Goal: Task Accomplishment & Management: Complete application form

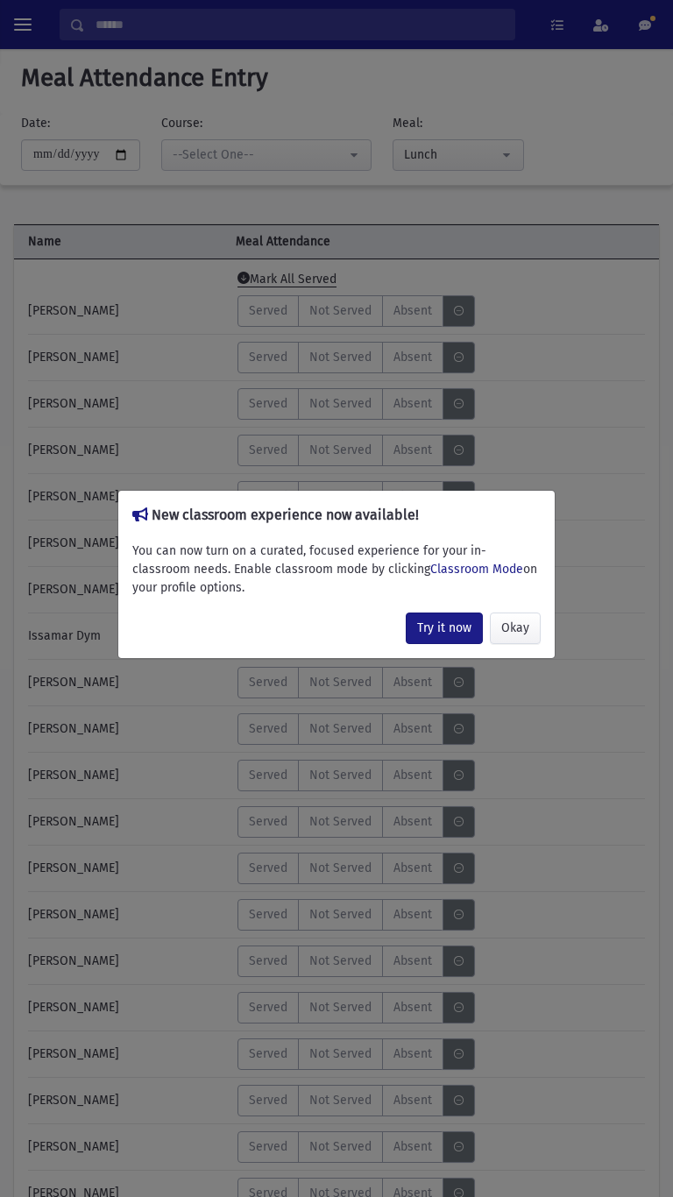
select select "*****"
click at [520, 625] on button "Okay" at bounding box center [515, 628] width 51 height 32
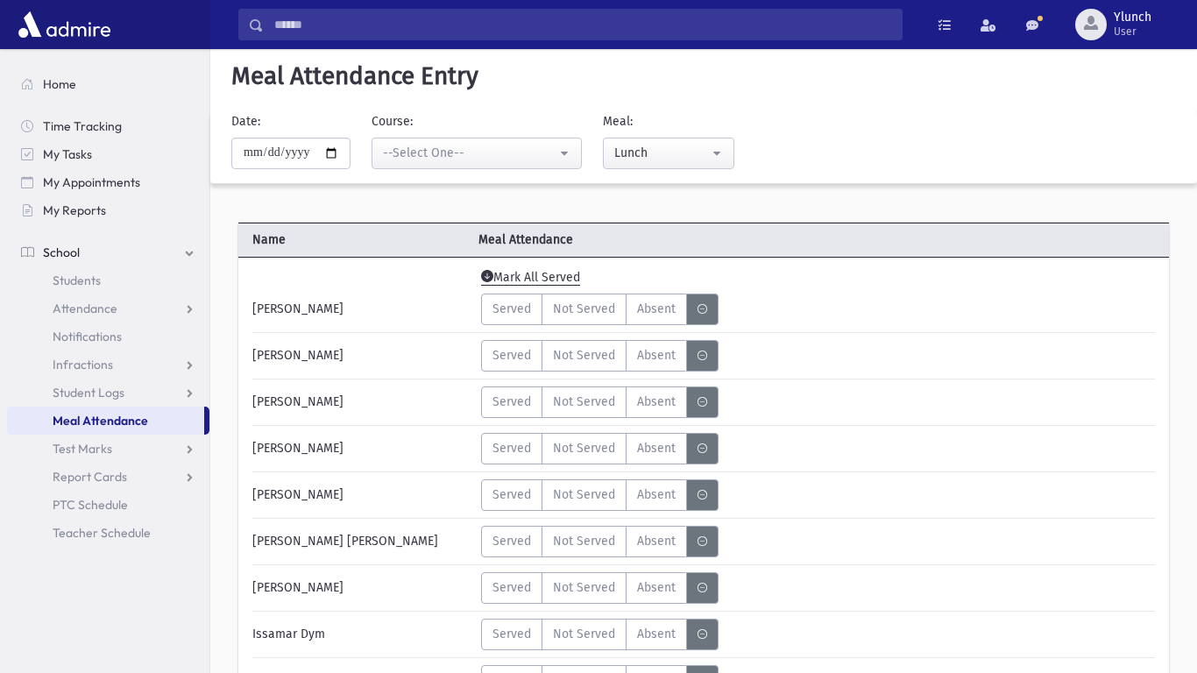
scroll to position [1, 0]
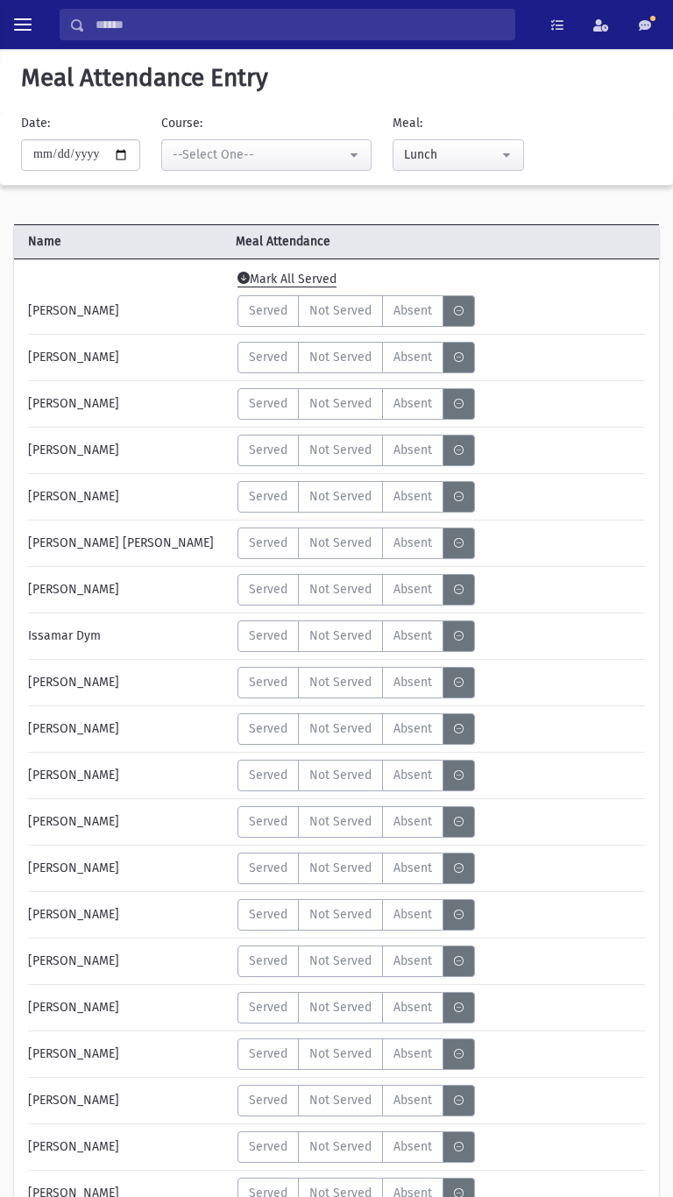
select select "*****"
click at [20, 36] on button "toggle menu" at bounding box center [23, 25] width 32 height 32
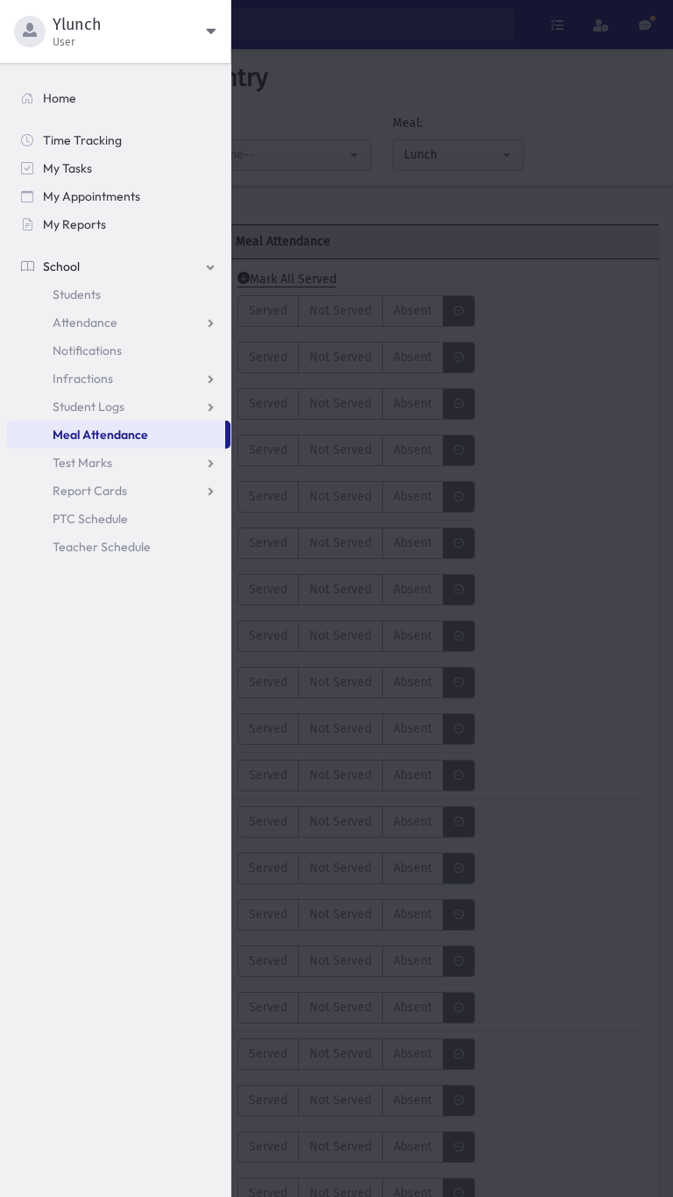
click at [568, 579] on div at bounding box center [336, 598] width 673 height 1197
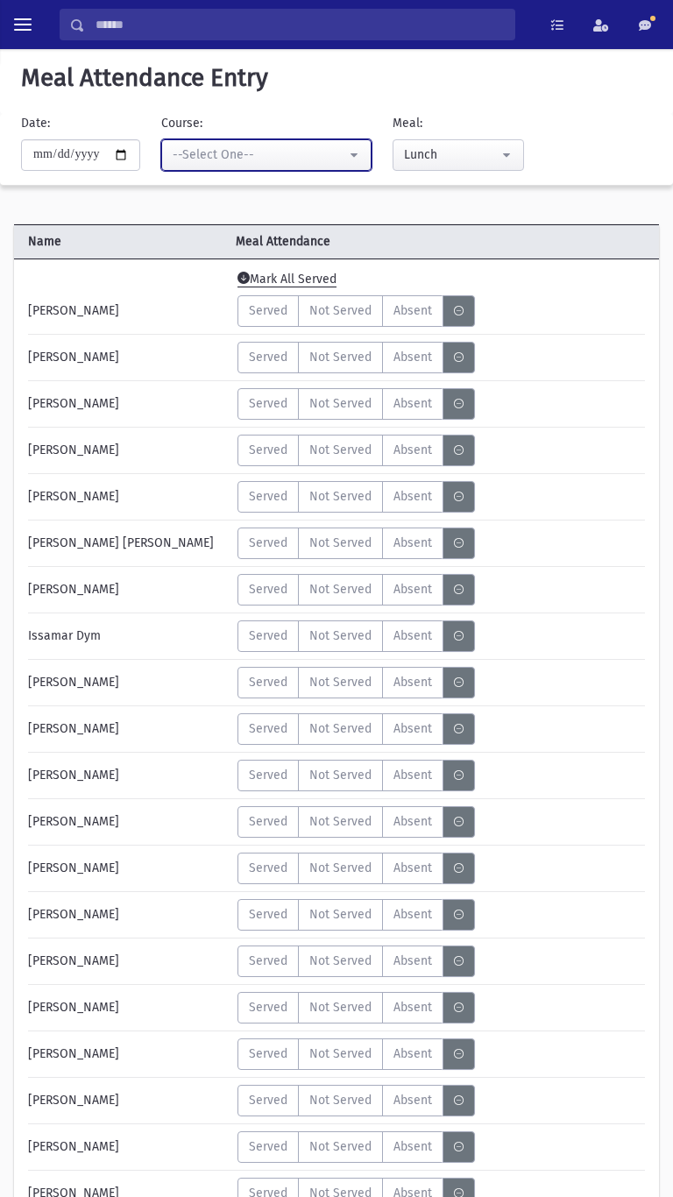
click at [276, 160] on div "--Select One--" at bounding box center [259, 154] width 173 height 18
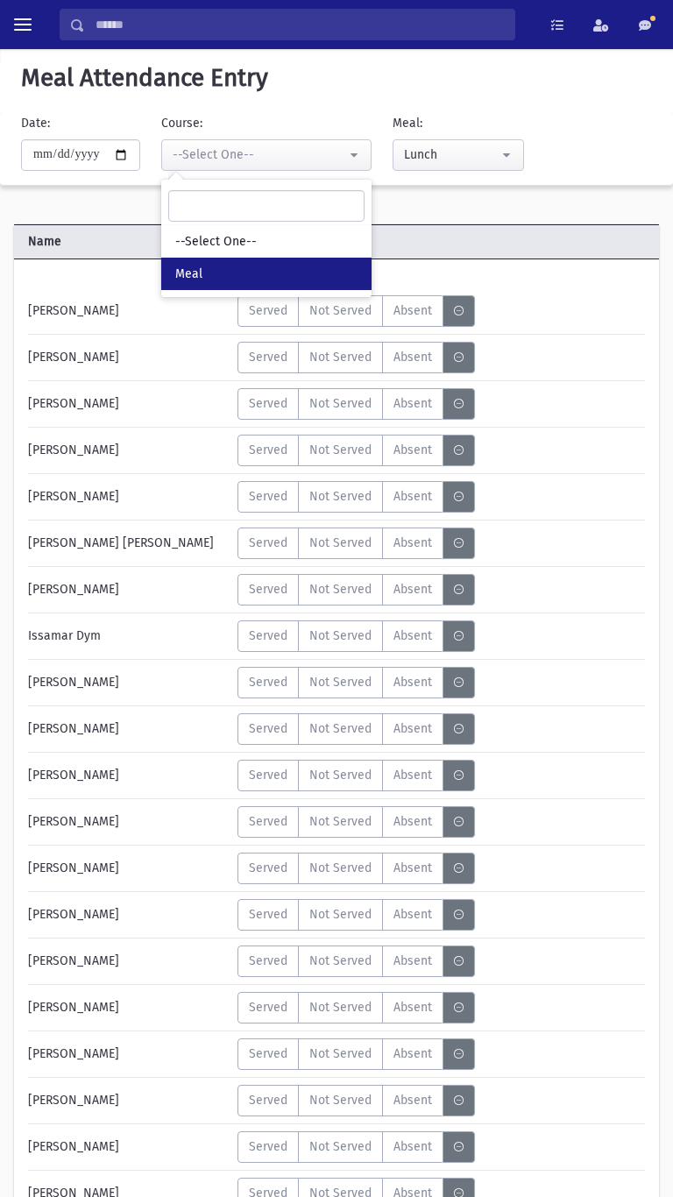
click at [527, 675] on div "Served Not Served Absent A" at bounding box center [441, 683] width 423 height 32
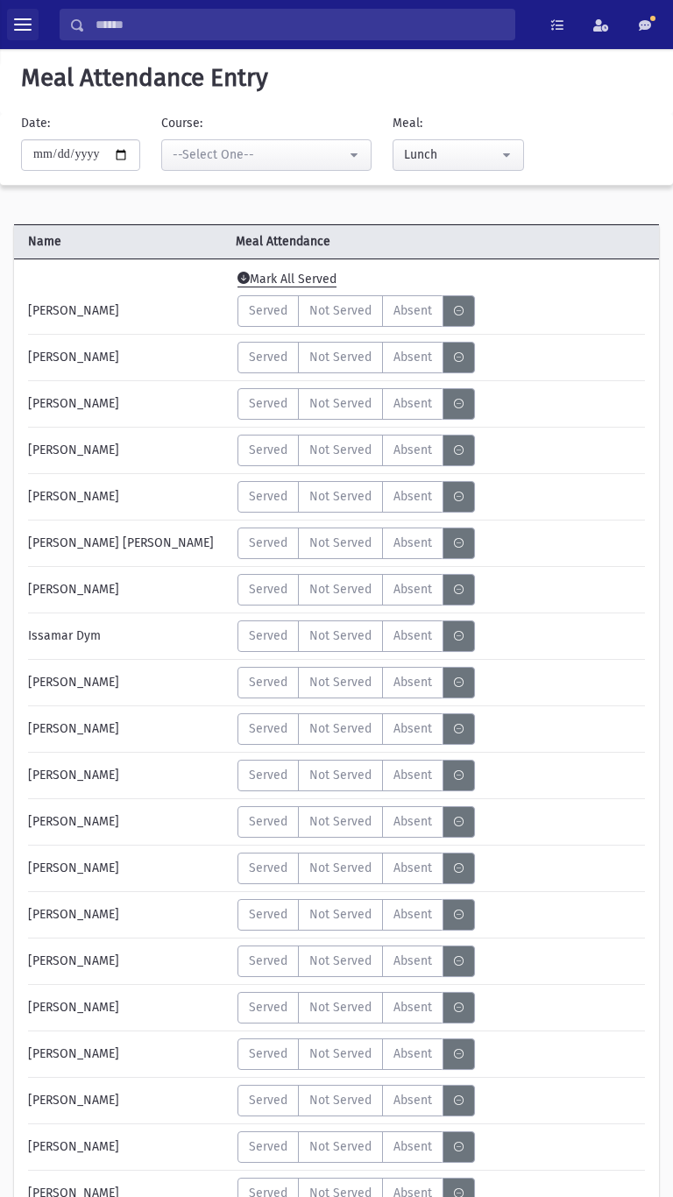
click at [23, 25] on span "toggle menu" at bounding box center [23, 25] width 18 height 2
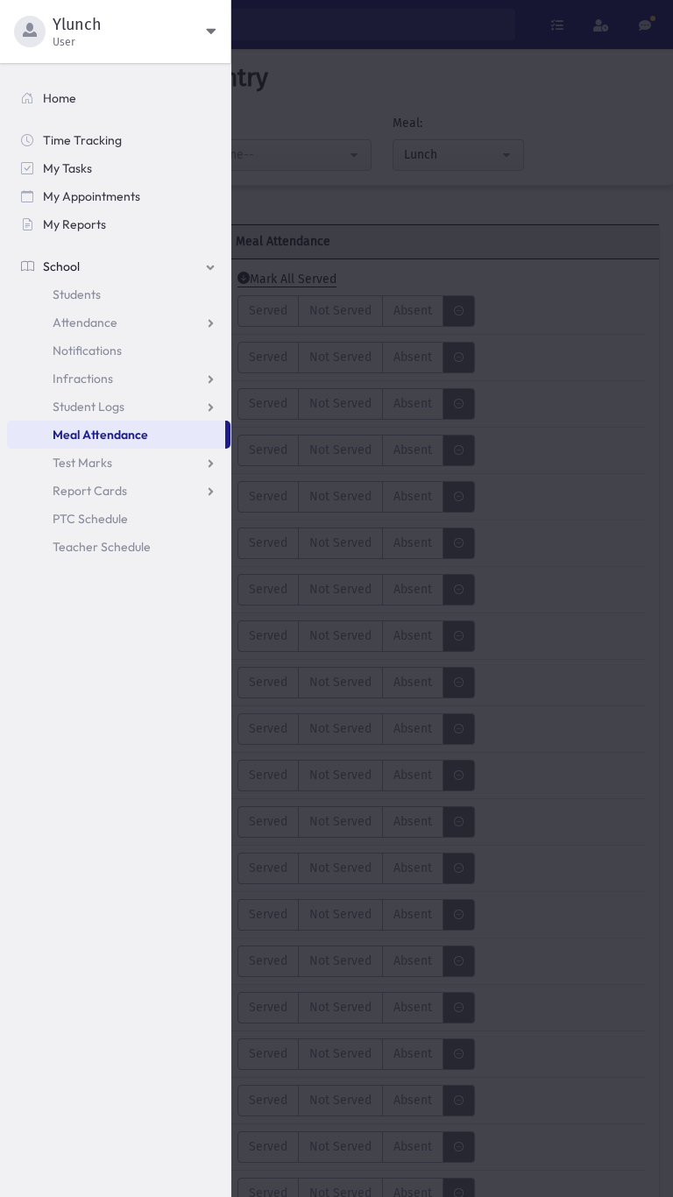
click at [180, 41] on span "User" at bounding box center [129, 42] width 153 height 14
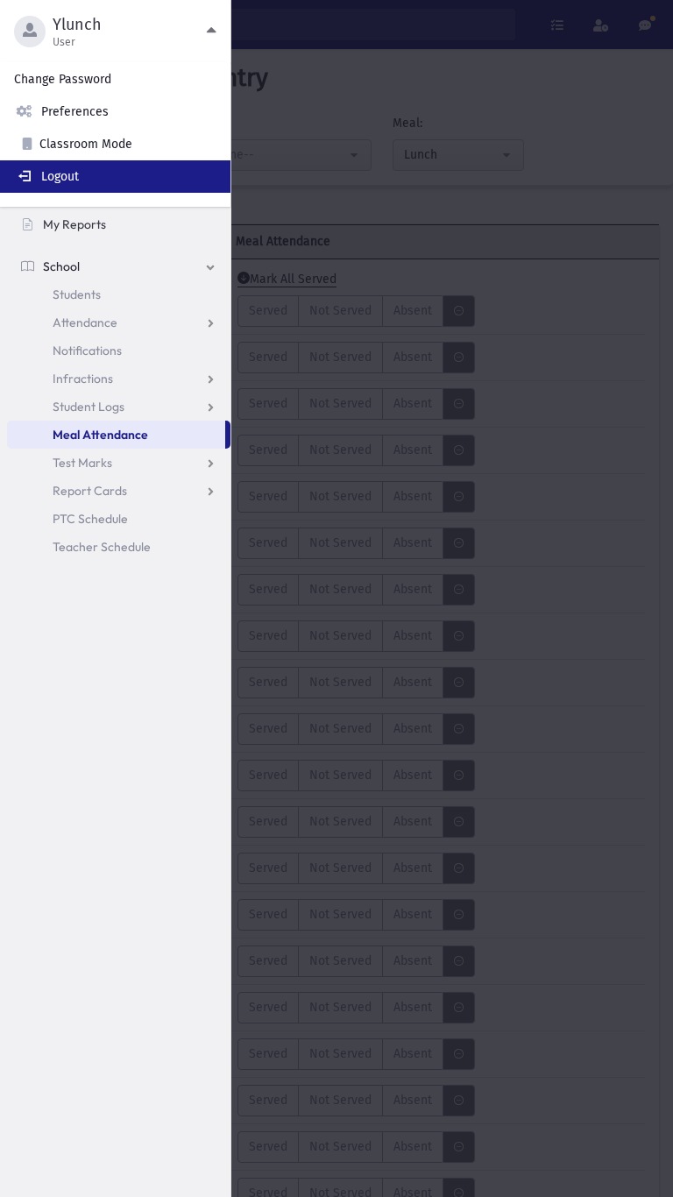
click at [74, 181] on link "Logout" at bounding box center [115, 176] width 230 height 32
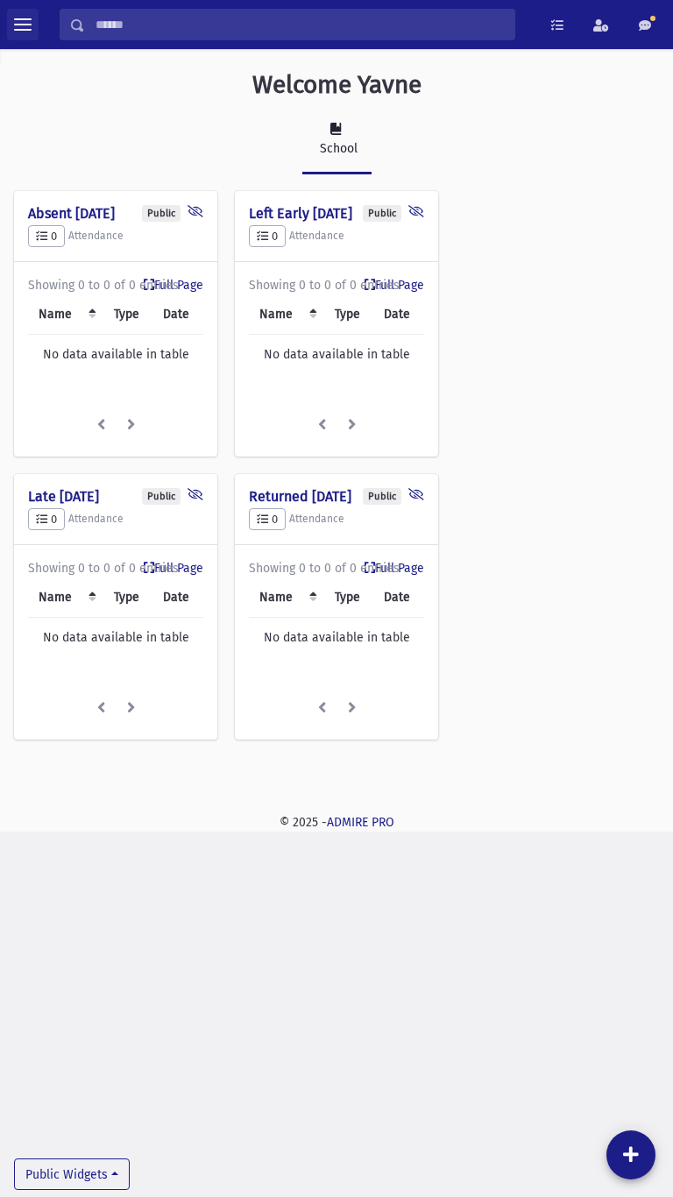
click at [35, 31] on button "toggle menu" at bounding box center [23, 25] width 32 height 32
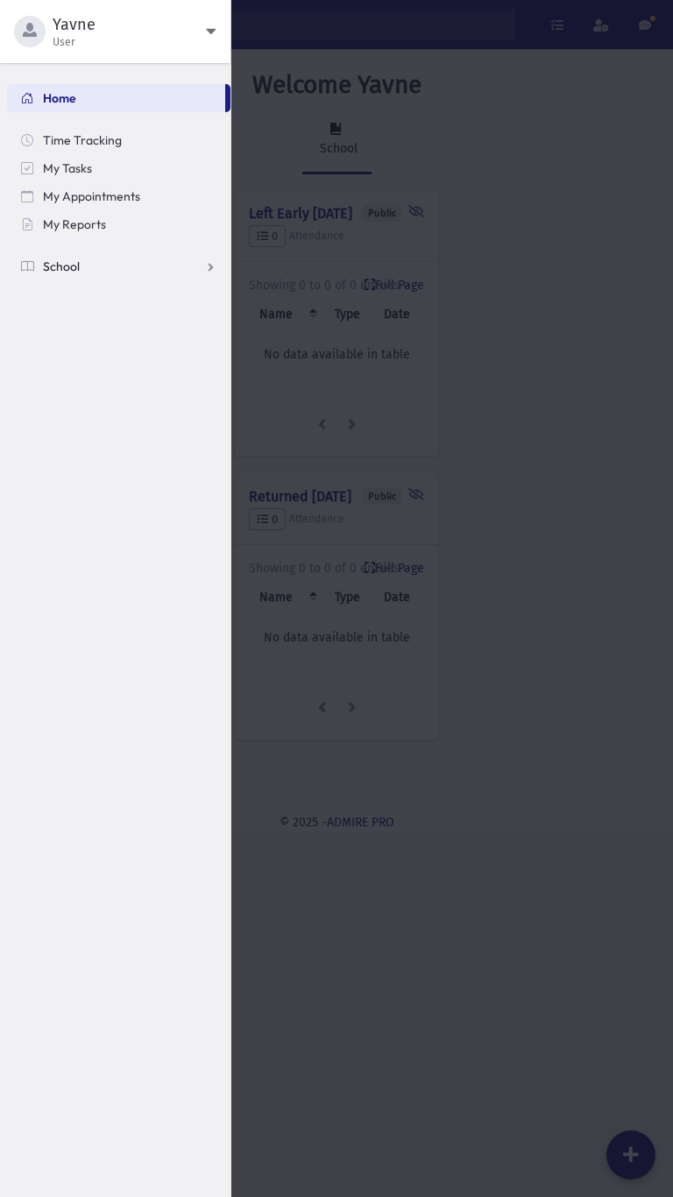
click at [83, 272] on link "School" at bounding box center [118, 266] width 223 height 28
click at [132, 435] on span "Meal Attendance" at bounding box center [100, 435] width 95 height 16
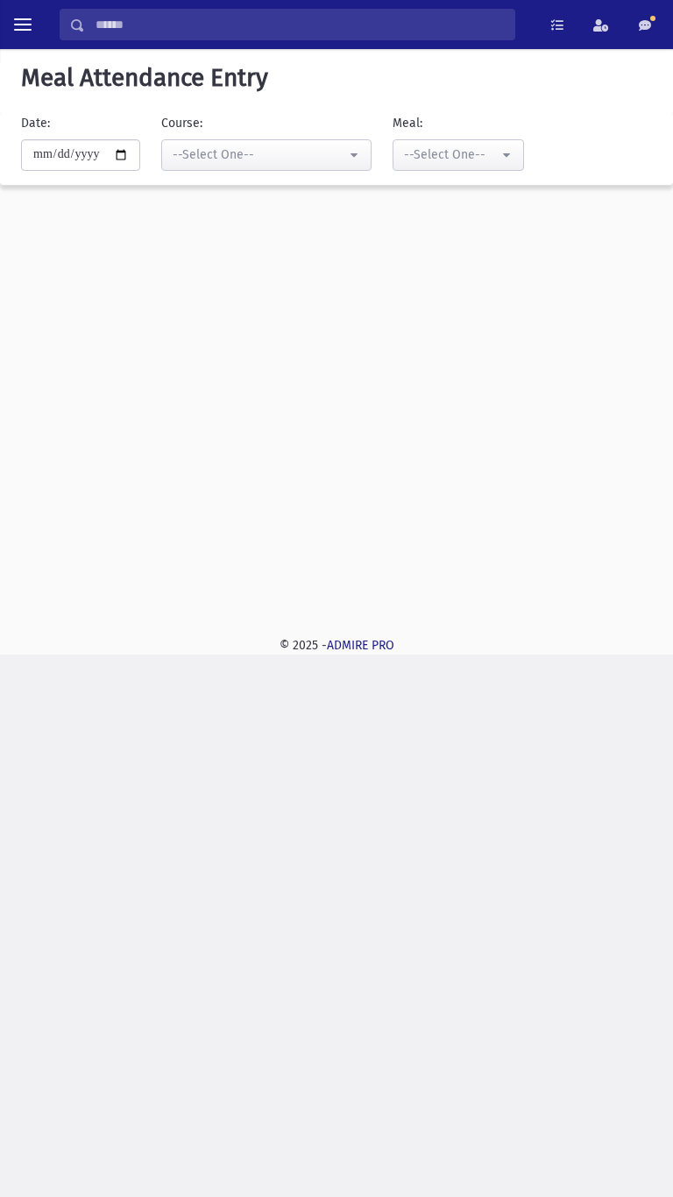
select select "*****"
click at [301, 168] on button "--Select One--" at bounding box center [266, 155] width 210 height 32
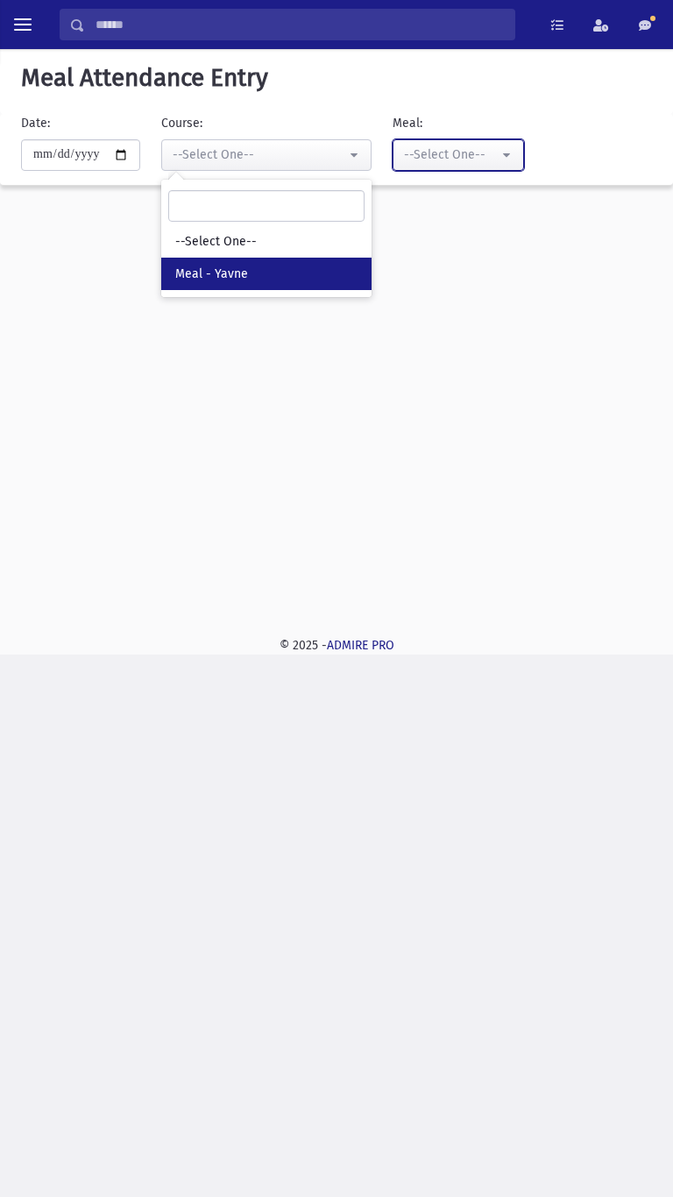
click at [473, 155] on div "--Select One--" at bounding box center [451, 154] width 95 height 18
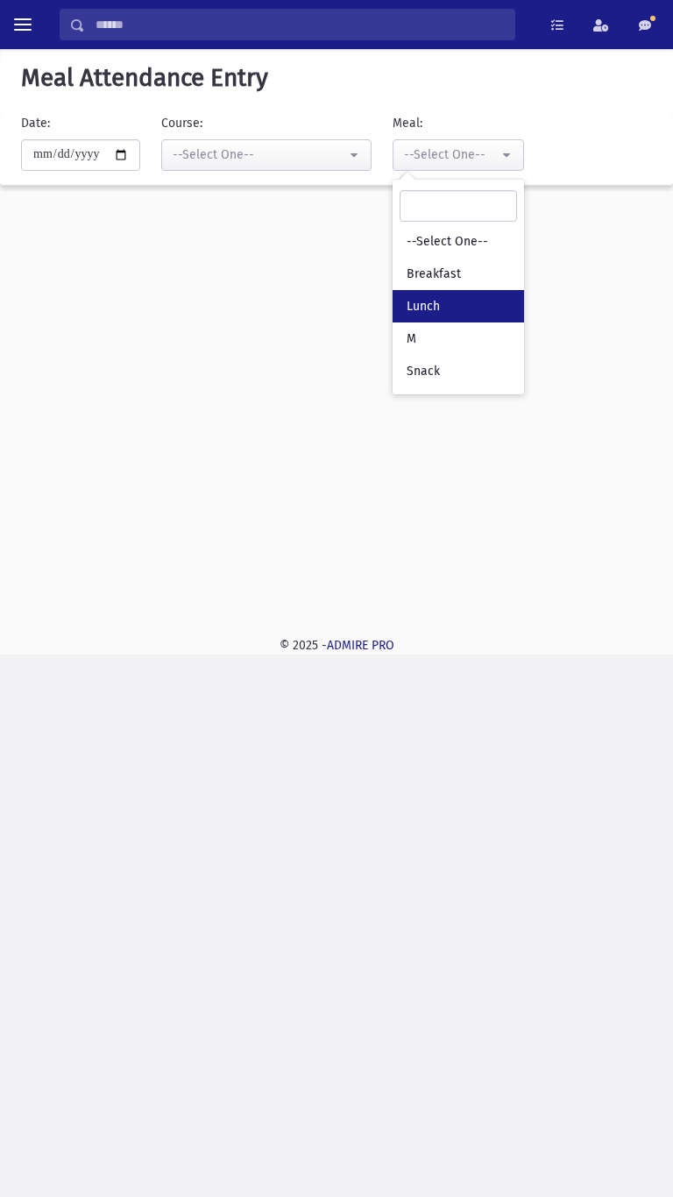
click at [462, 299] on link "Lunch" at bounding box center [458, 306] width 131 height 32
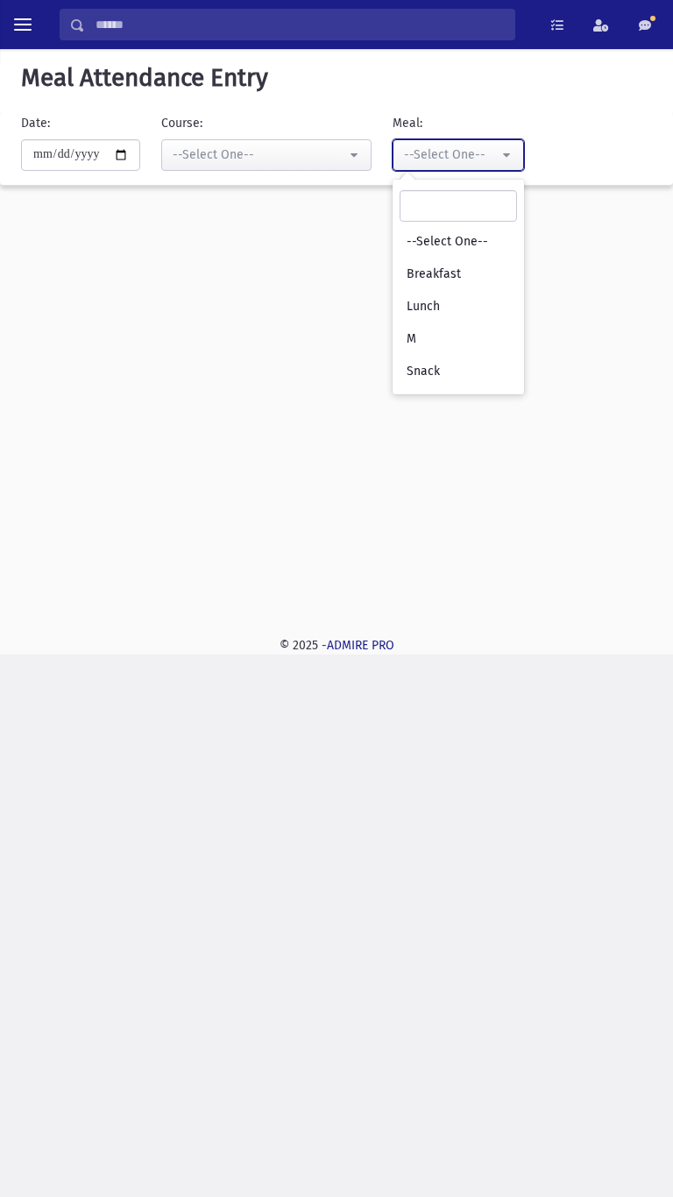
select select "*"
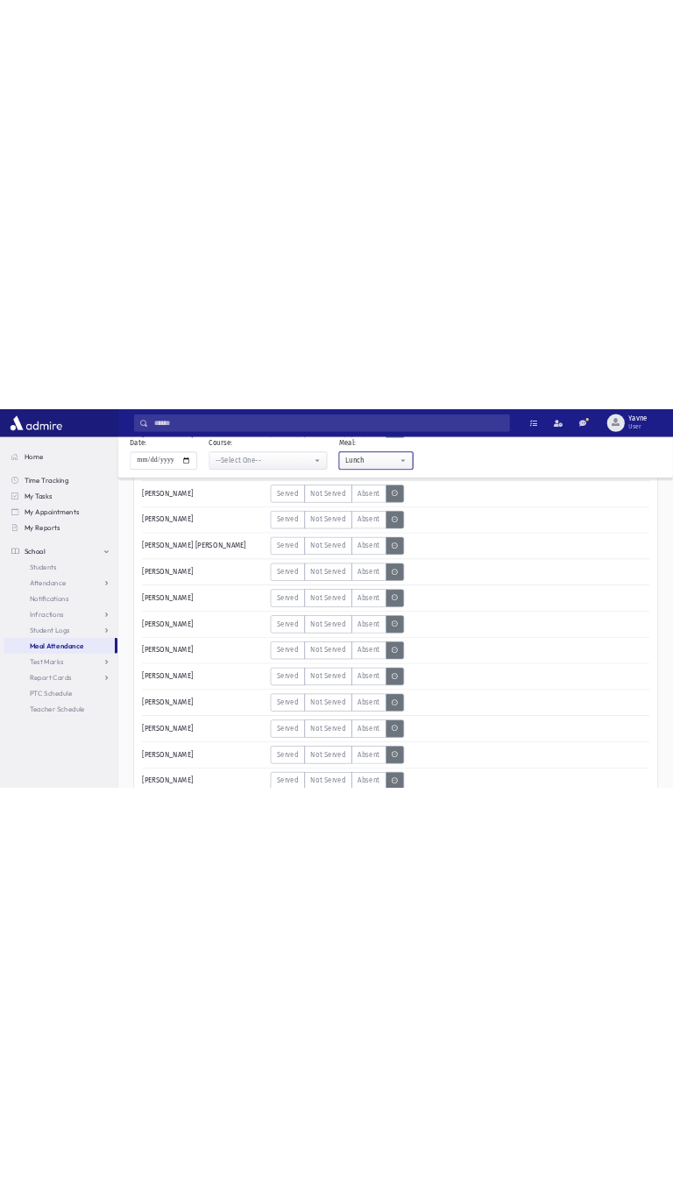
scroll to position [913, 0]
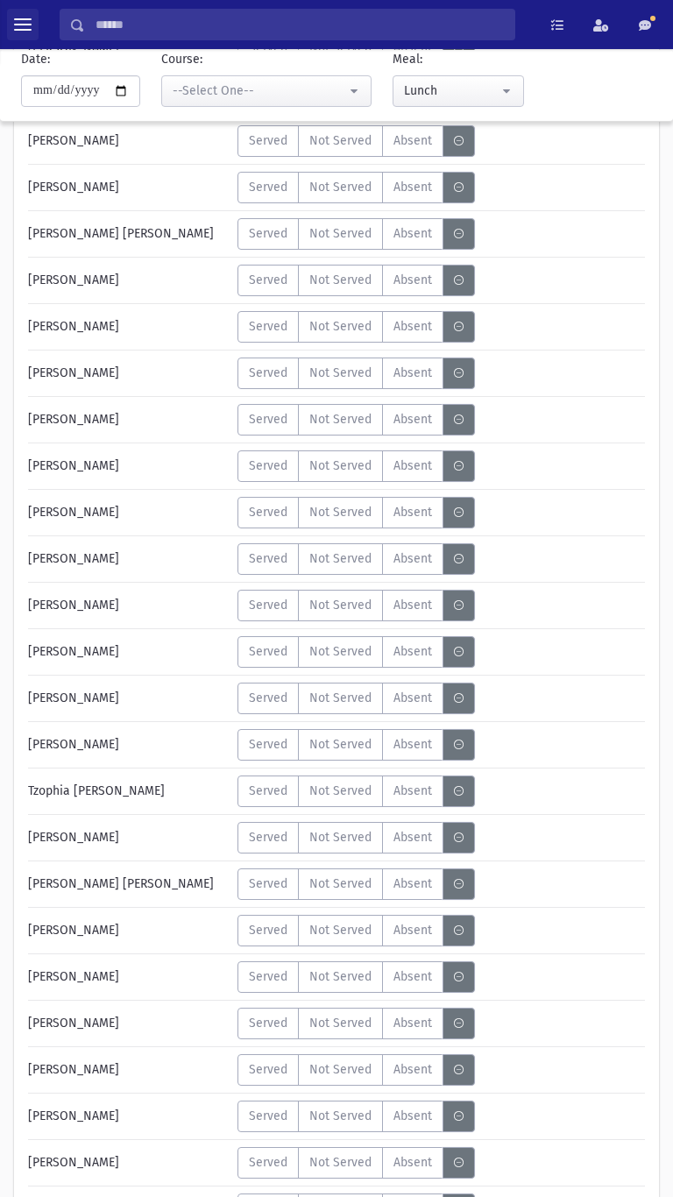
click at [28, 24] on span "toggle menu" at bounding box center [23, 25] width 18 height 2
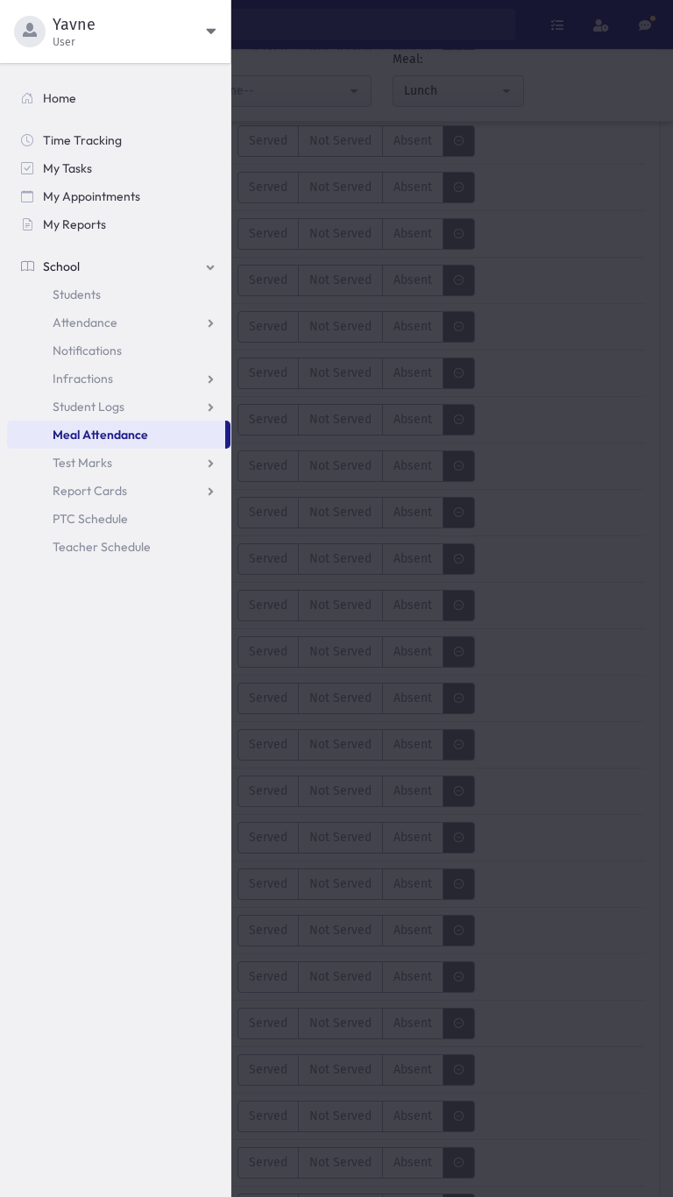
click at [185, 28] on span "Yavne" at bounding box center [129, 24] width 153 height 21
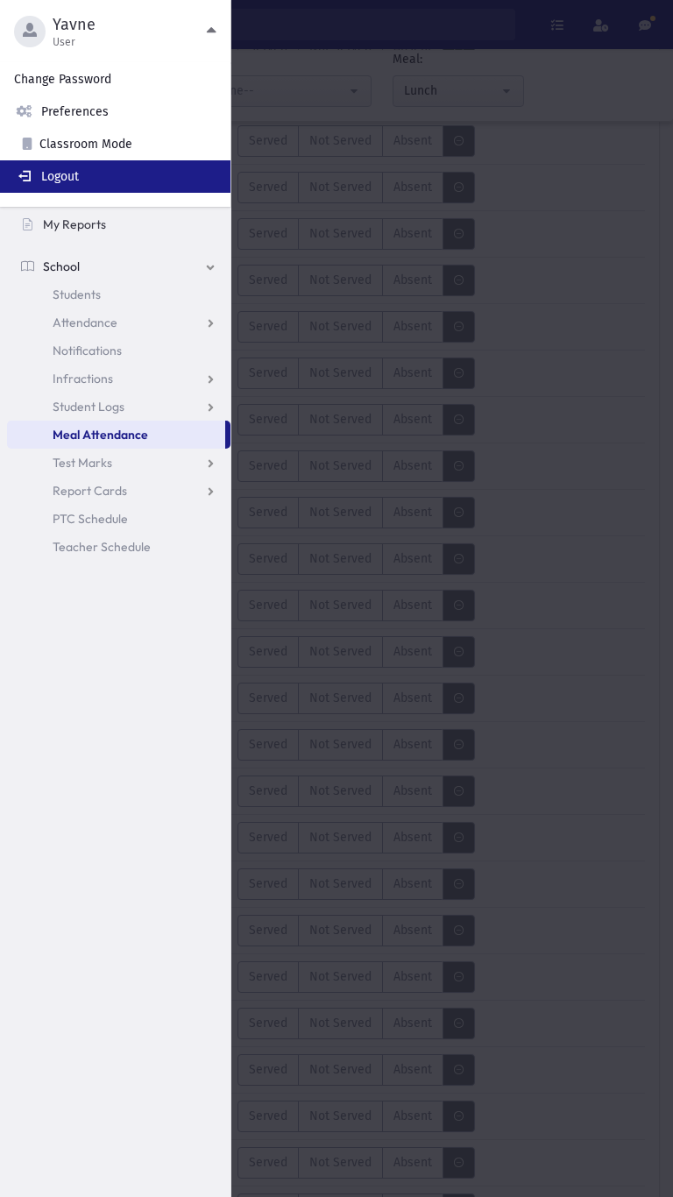
click at [131, 176] on link "Logout" at bounding box center [115, 176] width 230 height 32
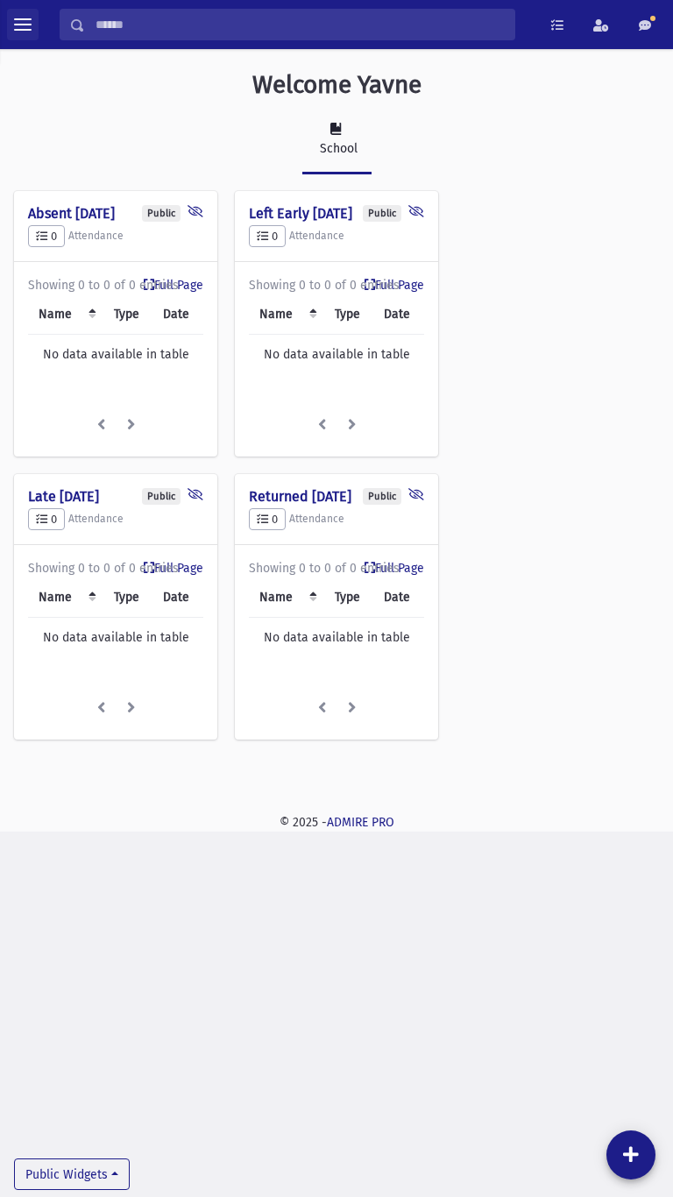
click at [22, 25] on span "toggle menu" at bounding box center [23, 25] width 18 height 2
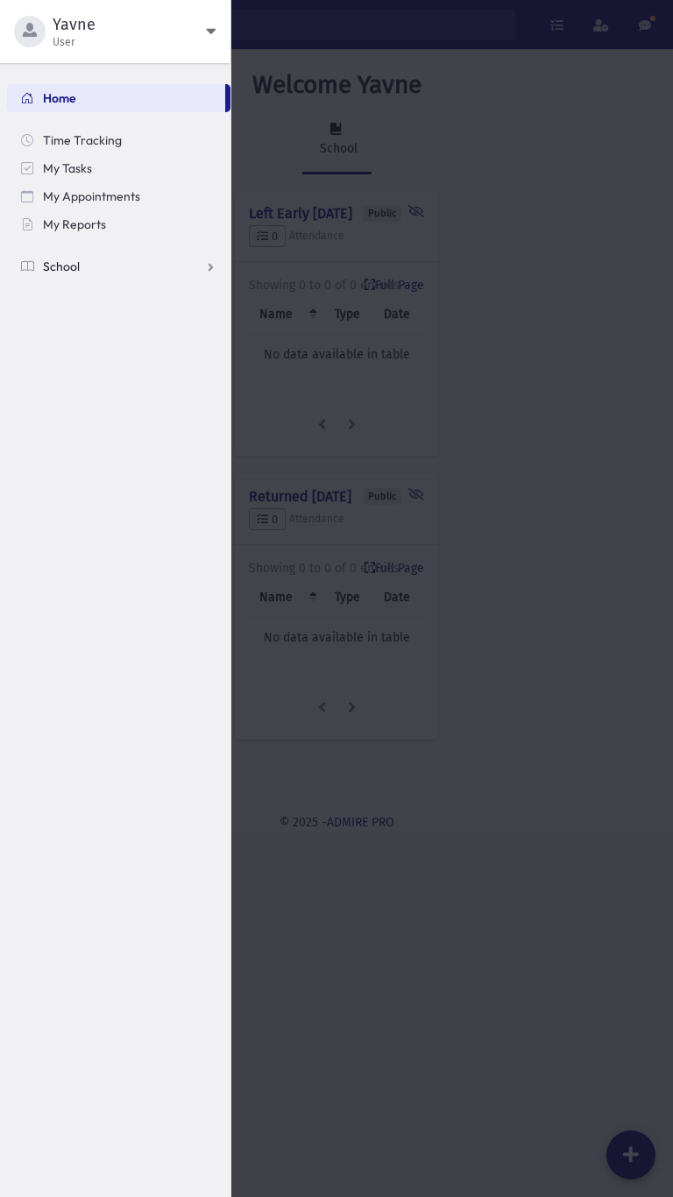
click at [178, 275] on link "School" at bounding box center [118, 266] width 223 height 28
click at [119, 440] on span "Meal Attendance" at bounding box center [100, 435] width 95 height 16
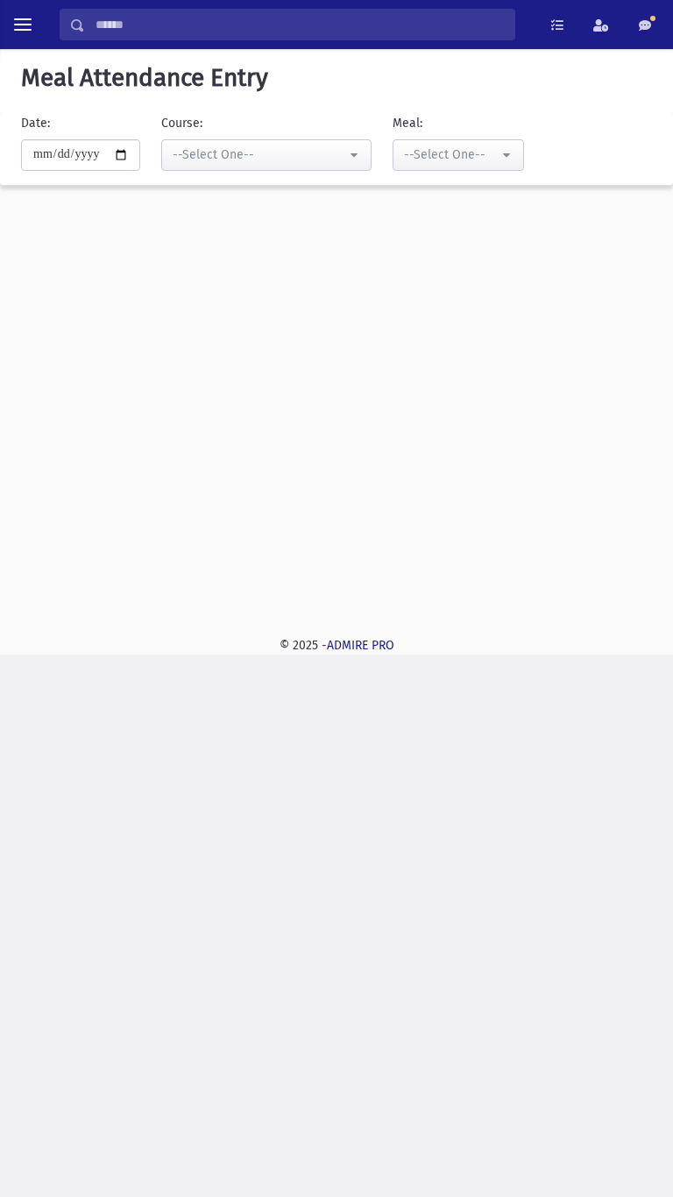
select select "*****"
click at [487, 168] on button "--Select One--" at bounding box center [458, 155] width 131 height 32
click at [465, 317] on link "Lunch" at bounding box center [458, 306] width 131 height 32
select select "*"
